Goal: Communication & Community: Participate in discussion

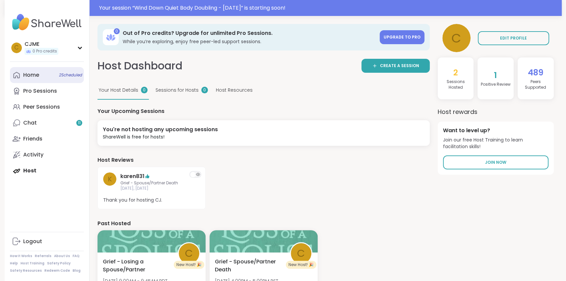
click at [73, 74] on span "2 Scheduled" at bounding box center [70, 74] width 23 height 5
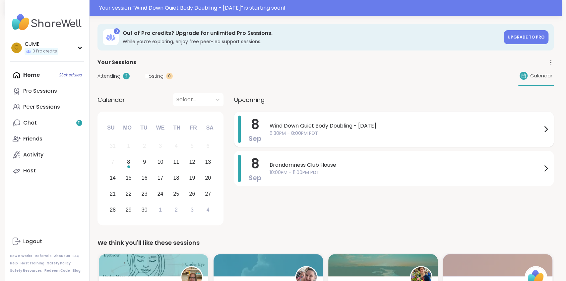
click at [356, 126] on span "Wind Down Quiet Body Doubling - [DATE]" at bounding box center [406, 126] width 272 height 8
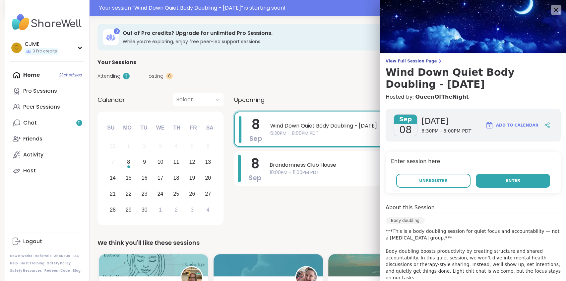
click at [500, 183] on button "Enter" at bounding box center [513, 181] width 74 height 14
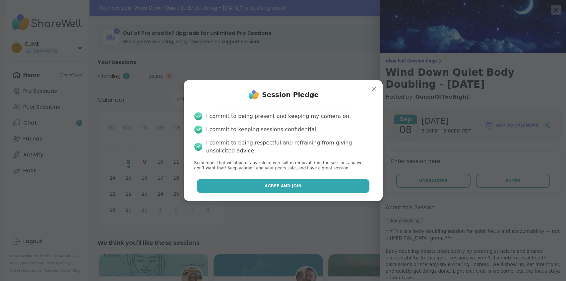
click at [347, 187] on button "Agree and Join" at bounding box center [283, 186] width 173 height 14
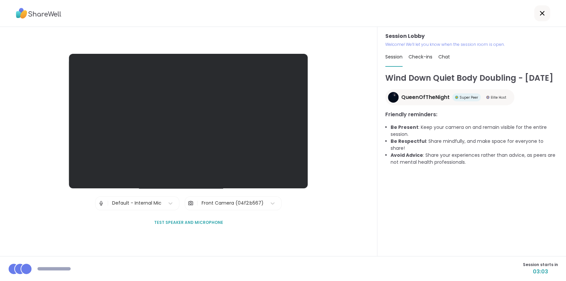
click at [219, 198] on div "Front Camera (04f2:b567)" at bounding box center [232, 202] width 69 height 13
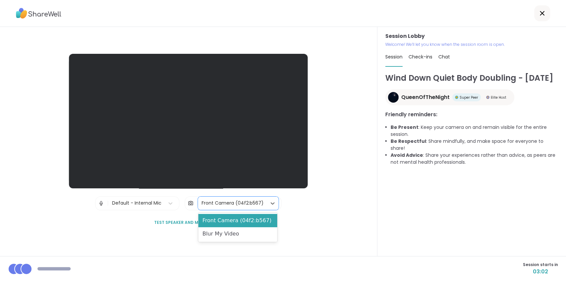
click at [237, 212] on div "Session Lobby | Default - Internal Mic | 2 results available. Use Up and Down t…" at bounding box center [188, 142] width 239 height 176
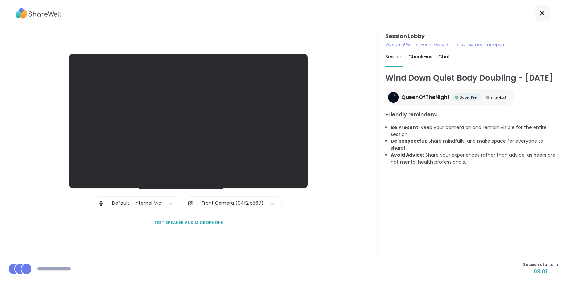
click at [237, 203] on div "Front Camera (04f2:b567)" at bounding box center [232, 202] width 62 height 7
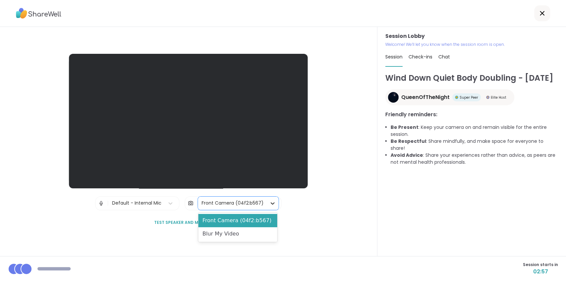
click at [270, 206] on icon at bounding box center [272, 203] width 7 height 7
click at [332, 202] on div "Session Lobby | Default - Internal Mic | option Front Camera (04f2:b567), selec…" at bounding box center [189, 141] width 378 height 229
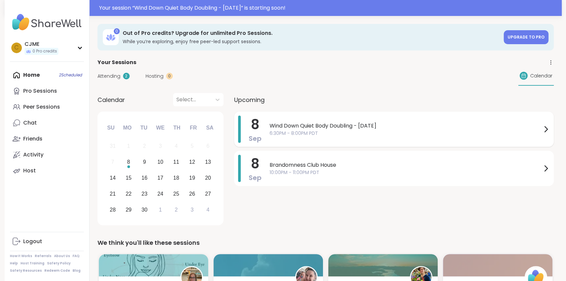
click at [273, 129] on span "Wind Down Quiet Body Doubling - [DATE]" at bounding box center [406, 126] width 272 height 8
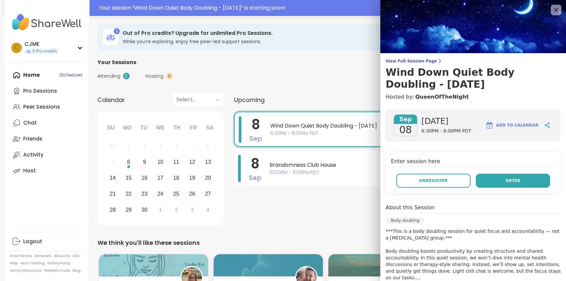
click at [488, 185] on button "Enter" at bounding box center [513, 181] width 74 height 14
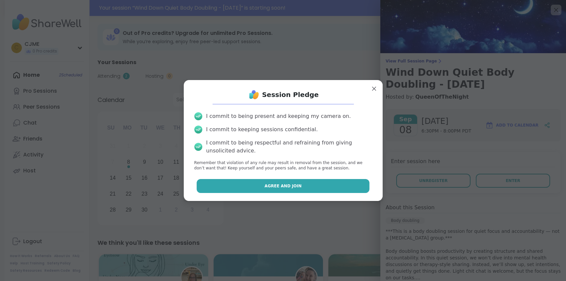
click at [346, 188] on button "Agree and Join" at bounding box center [283, 186] width 173 height 14
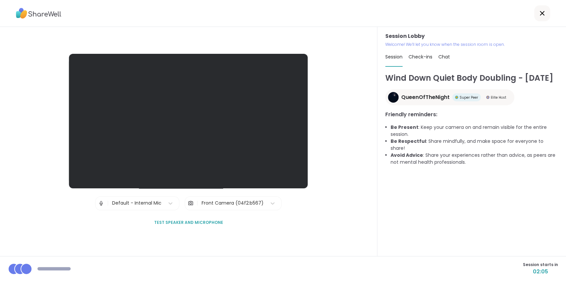
click at [241, 203] on div "Front Camera (04f2:b567)" at bounding box center [232, 202] width 62 height 7
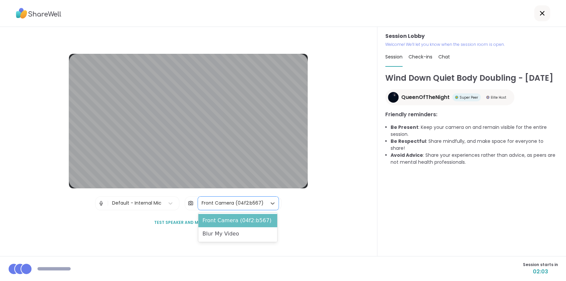
click at [252, 224] on div "Front Camera (04f2:b567)" at bounding box center [237, 220] width 79 height 13
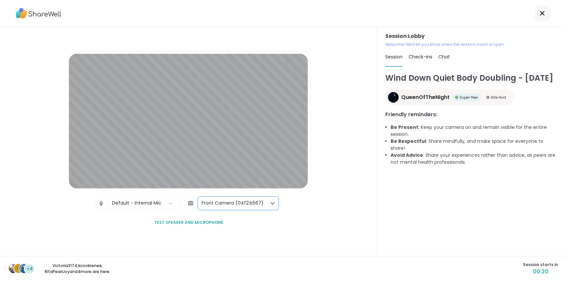
click at [255, 207] on div "Front Camera (04f2:b567)" at bounding box center [232, 202] width 69 height 13
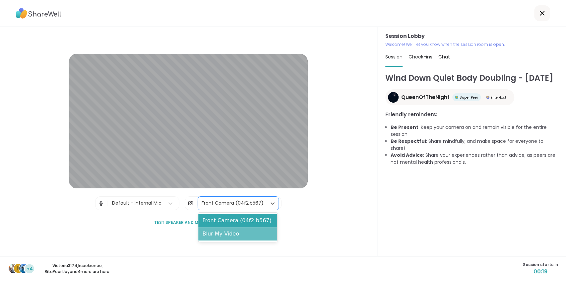
click at [246, 234] on div "Blur My Video" at bounding box center [237, 233] width 79 height 13
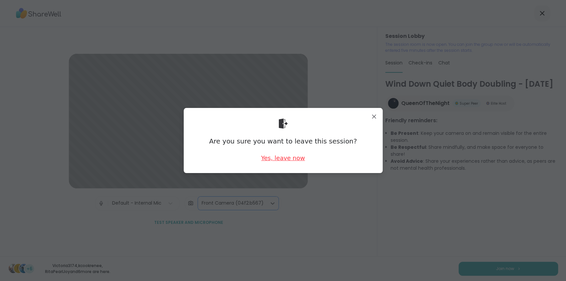
click at [294, 160] on div "Yes, leave now" at bounding box center [283, 158] width 44 height 8
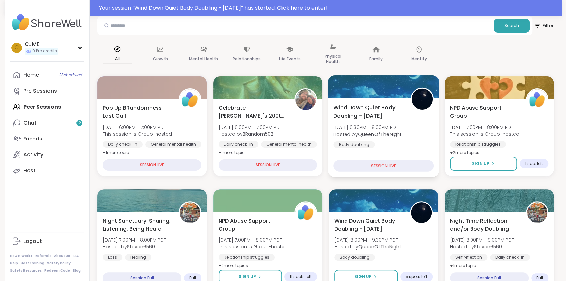
scroll to position [35, 0]
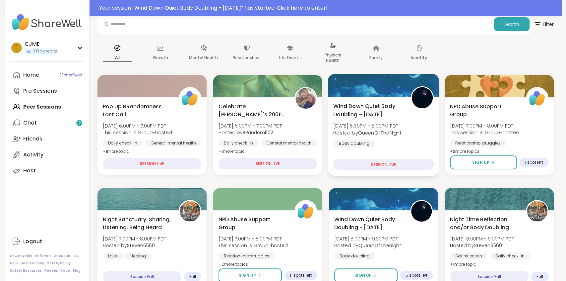
click at [346, 140] on div "Body doubling" at bounding box center [353, 143] width 41 height 7
